Goal: Task Accomplishment & Management: Manage account settings

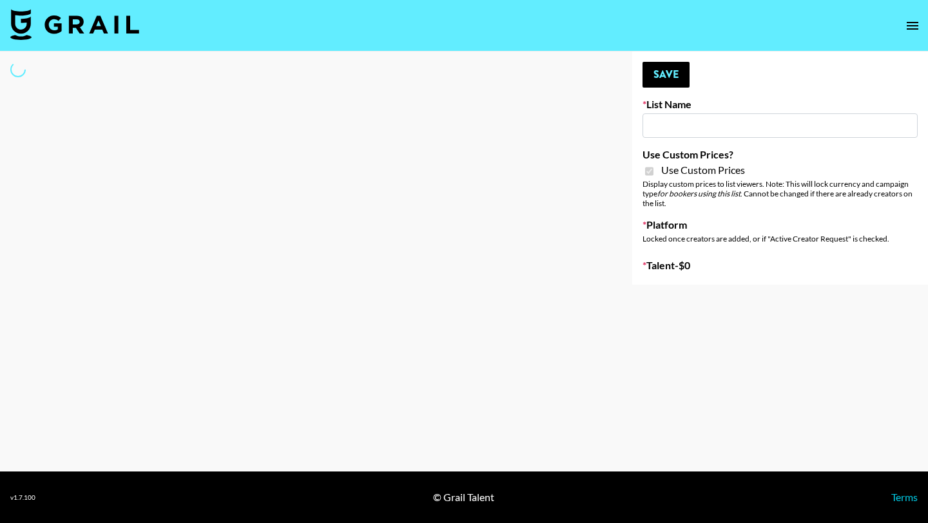
type input "Nippies"
checkbox input "true"
select select "Brand"
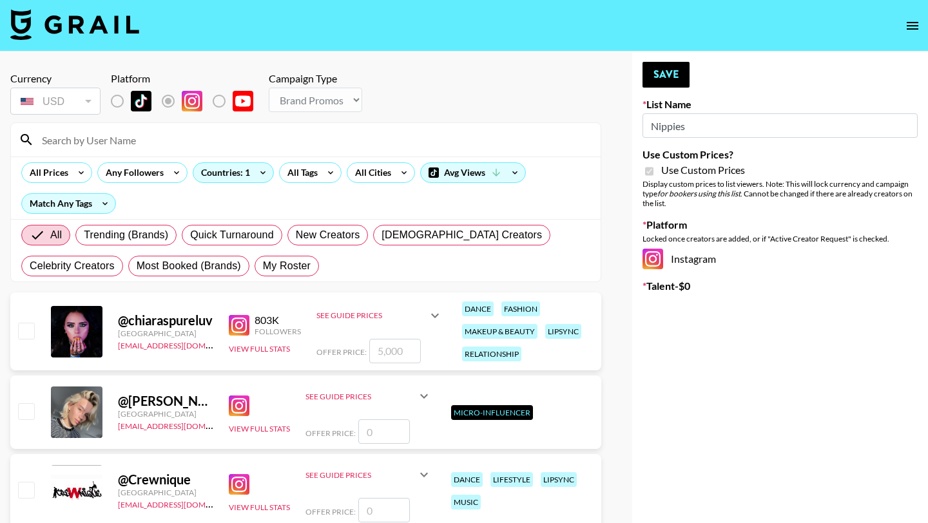
click at [83, 136] on input at bounding box center [313, 139] width 559 height 21
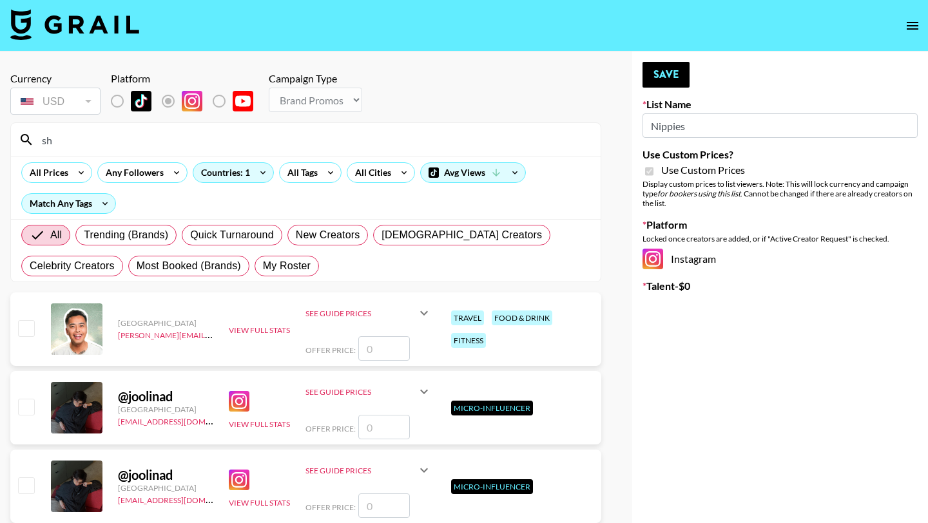
type input "s"
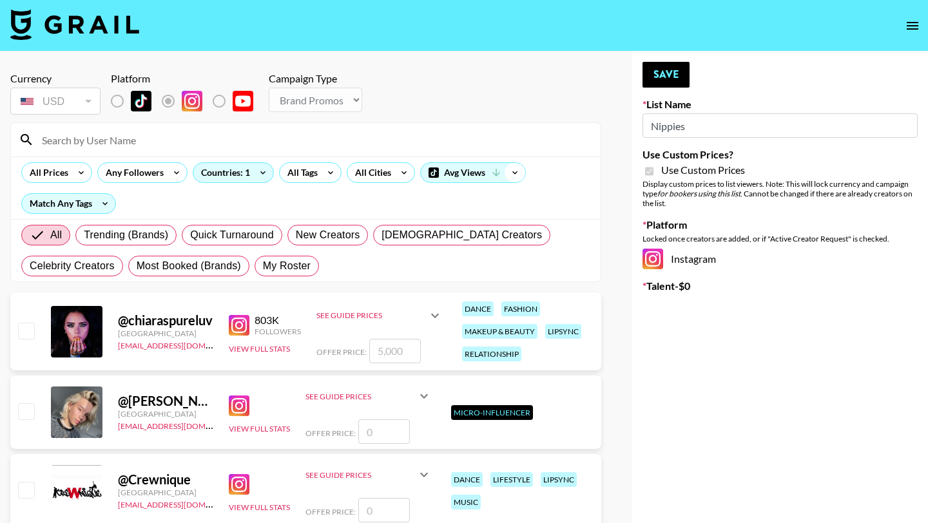
click at [522, 167] on icon at bounding box center [514, 172] width 21 height 19
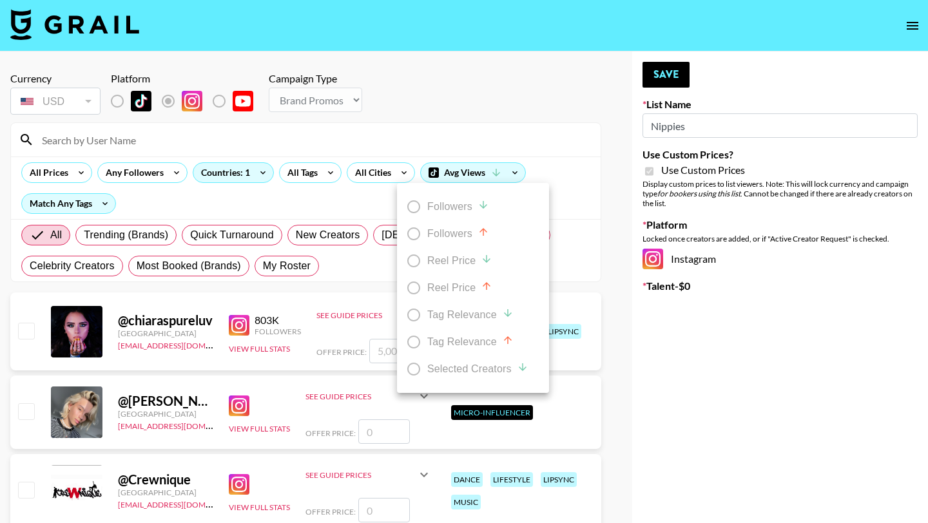
click at [508, 168] on div at bounding box center [464, 261] width 928 height 523
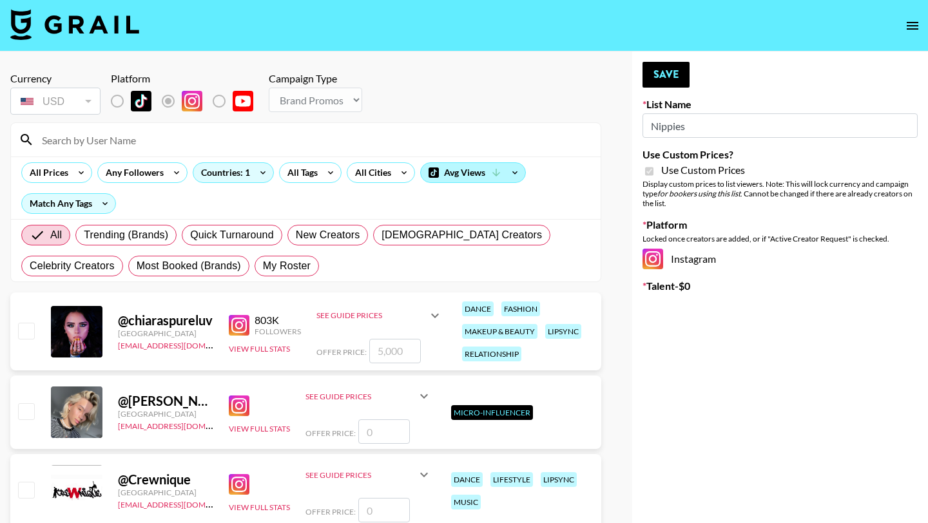
click at [485, 173] on div "Avg Views" at bounding box center [473, 172] width 104 height 19
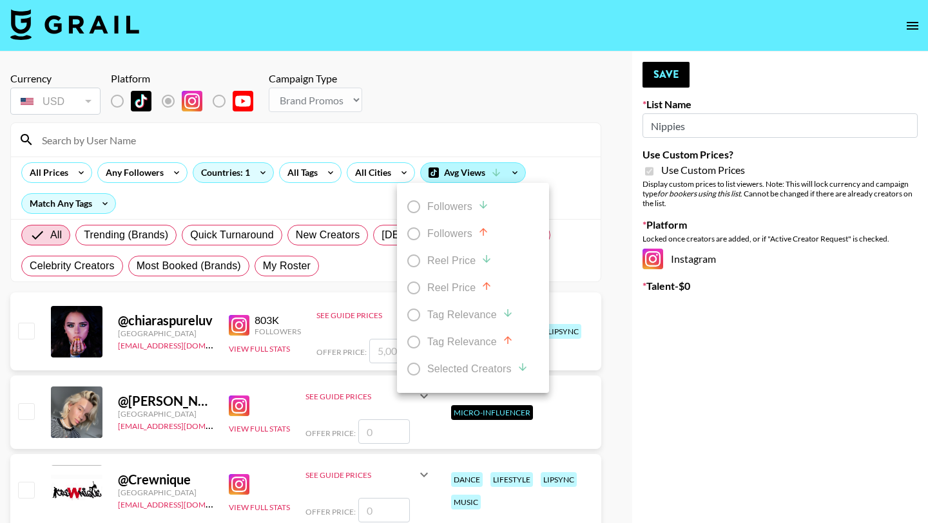
click at [485, 173] on div at bounding box center [464, 261] width 928 height 523
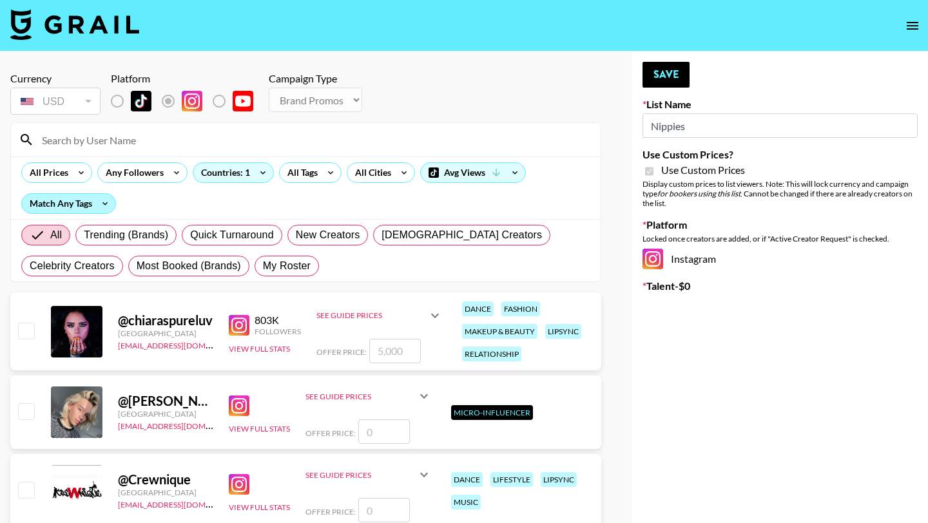
click at [93, 204] on div "Match Any Tags" at bounding box center [68, 203] width 93 height 19
click at [93, 204] on div at bounding box center [464, 261] width 928 height 523
click at [110, 142] on input at bounding box center [313, 139] width 559 height 21
type input "u"
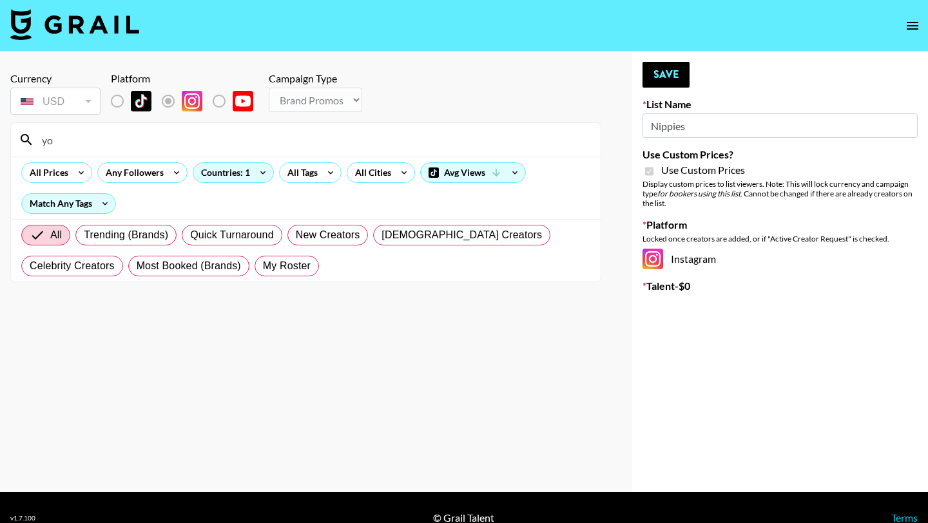
type input "y"
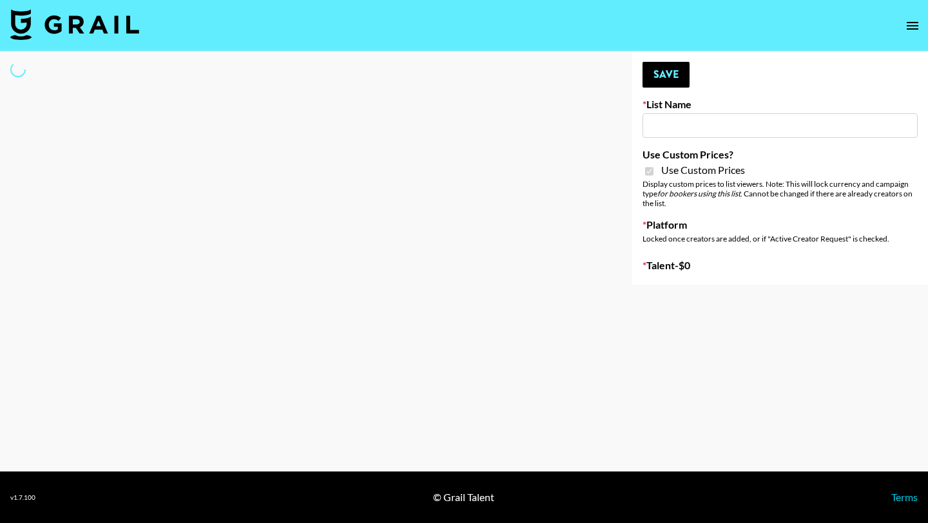
type input "Jinx Fall Campaign"
checkbox input "true"
select select "Brand"
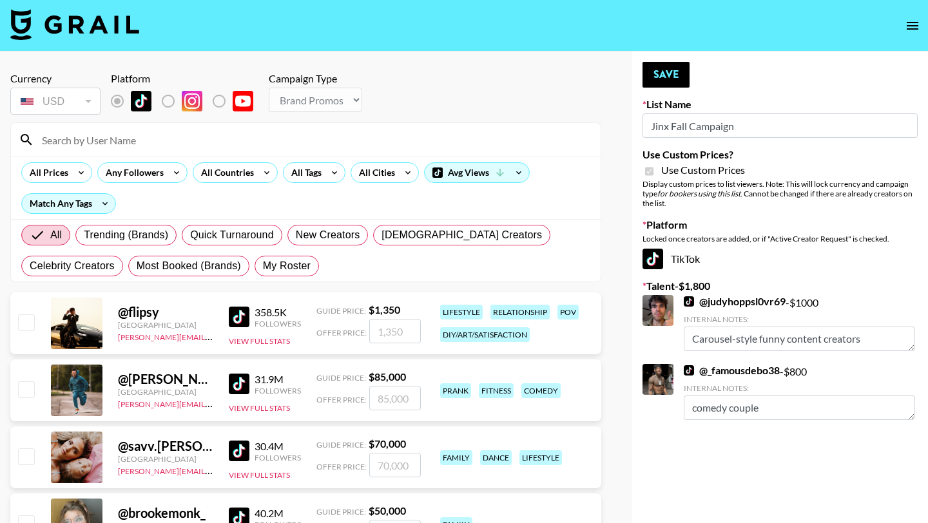
click at [216, 144] on input at bounding box center [313, 139] width 559 height 21
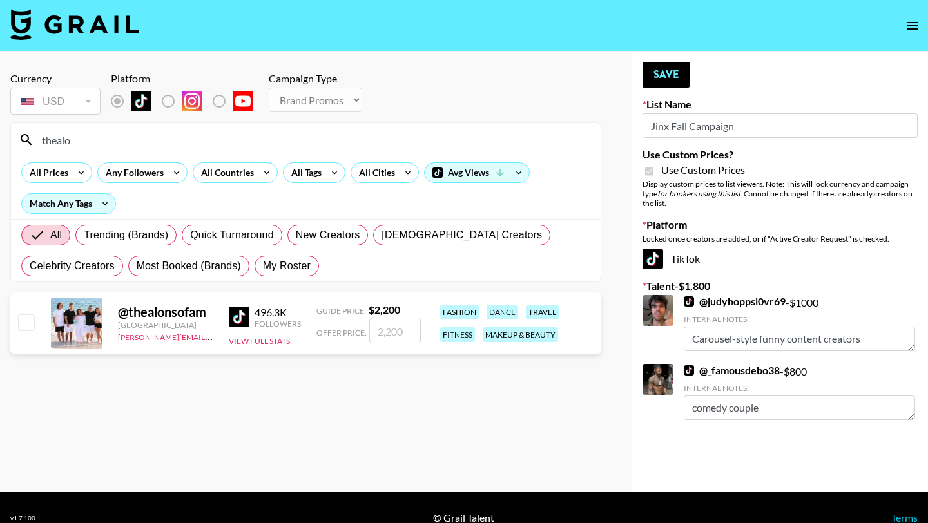
type input "thealo"
click at [32, 324] on input "checkbox" at bounding box center [25, 321] width 15 height 15
checkbox input "true"
type input "2200"
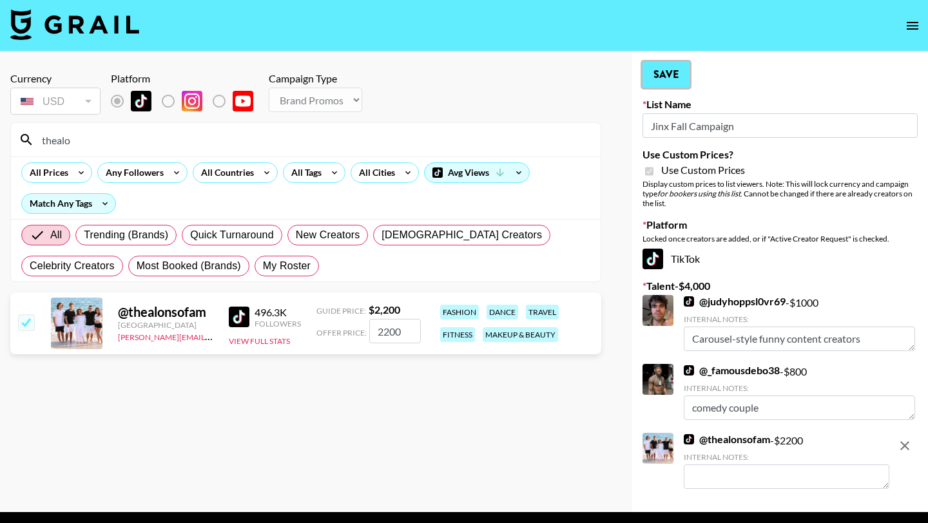
click at [676, 77] on button "Save" at bounding box center [665, 75] width 47 height 26
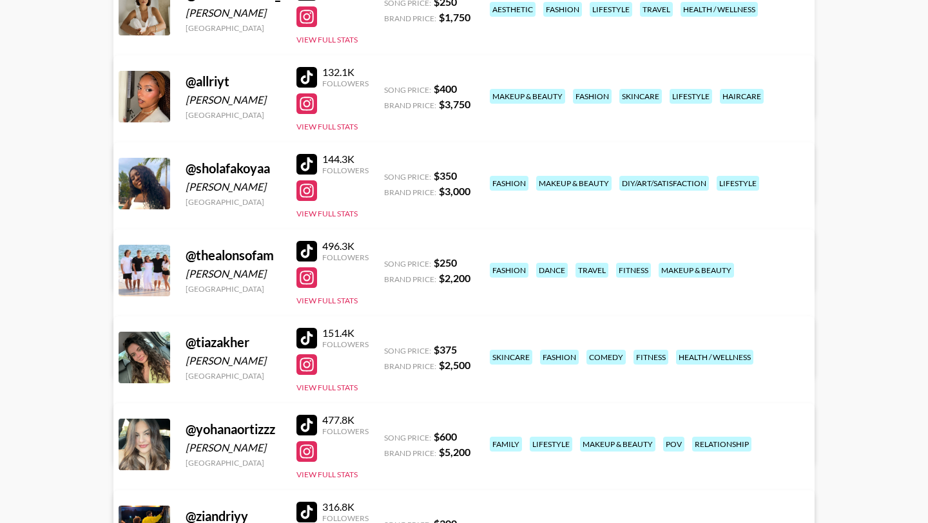
scroll to position [227, 0]
click at [307, 162] on div at bounding box center [306, 164] width 21 height 21
click at [312, 192] on div at bounding box center [306, 190] width 21 height 21
click at [468, 175] on link "View/Edit Details" at bounding box center [303, 181] width 332 height 13
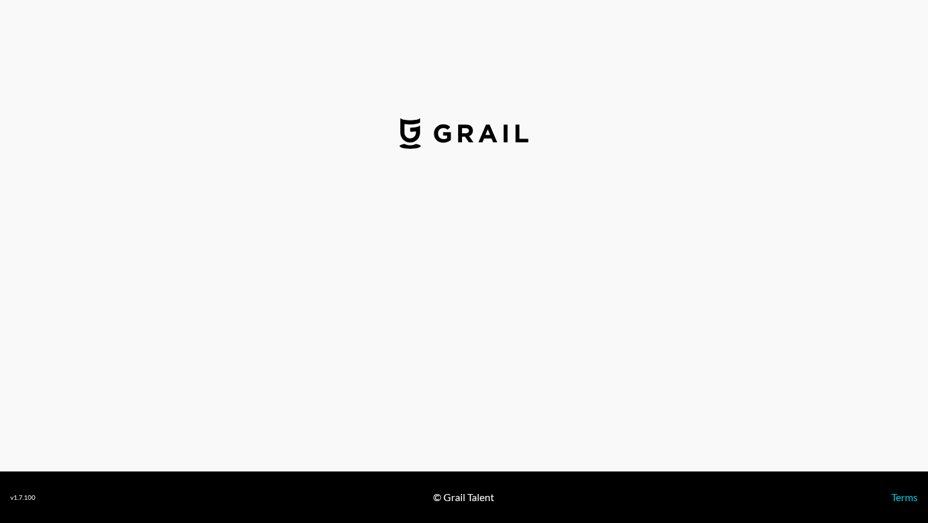
select select "USD"
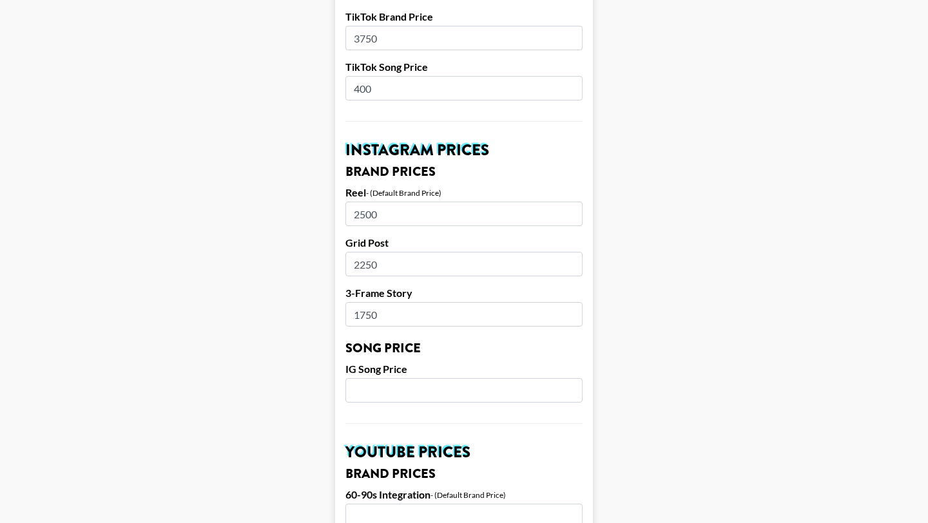
scroll to position [512, 0]
